Goal: Information Seeking & Learning: Learn about a topic

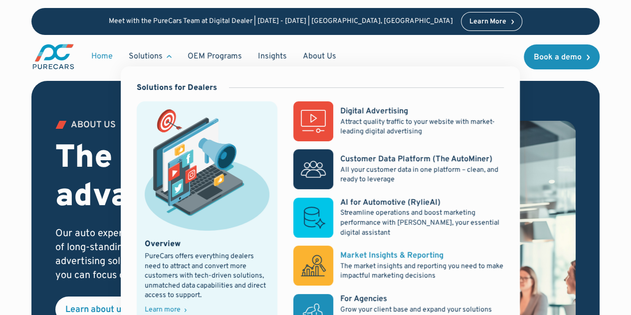
scroll to position [1611, 0]
drag, startPoint x: 382, startPoint y: 257, endPoint x: 361, endPoint y: 251, distance: 21.8
click at [361, 251] on div "Market Insights & Reporting" at bounding box center [391, 255] width 103 height 11
click at [361, 252] on div "Market Insights & Reporting" at bounding box center [391, 255] width 103 height 11
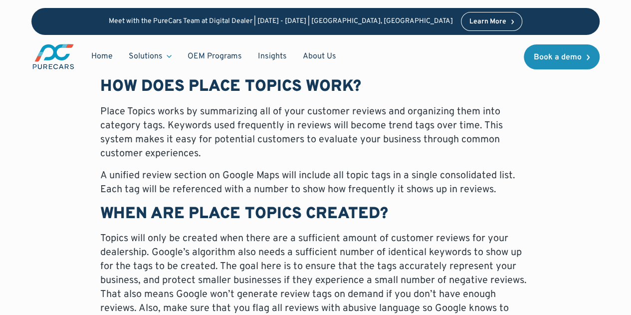
scroll to position [495, 0]
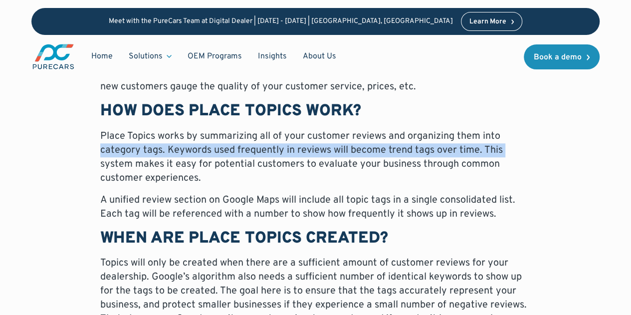
drag, startPoint x: 293, startPoint y: 187, endPoint x: 66, endPoint y: 157, distance: 229.5
click at [66, 157] on div "By: Chris Tabb Google has been busy lately; most recently, the internet tycoon …" at bounding box center [315, 276] width 568 height 564
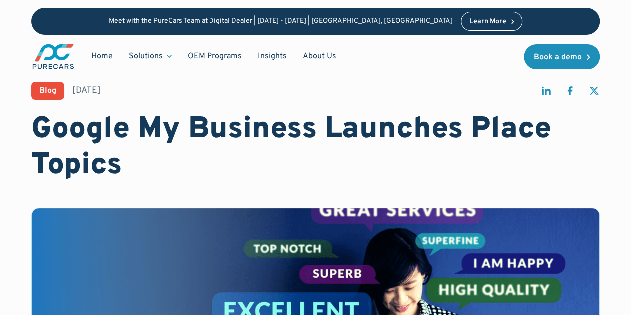
scroll to position [0, 0]
